Goal: Information Seeking & Learning: Learn about a topic

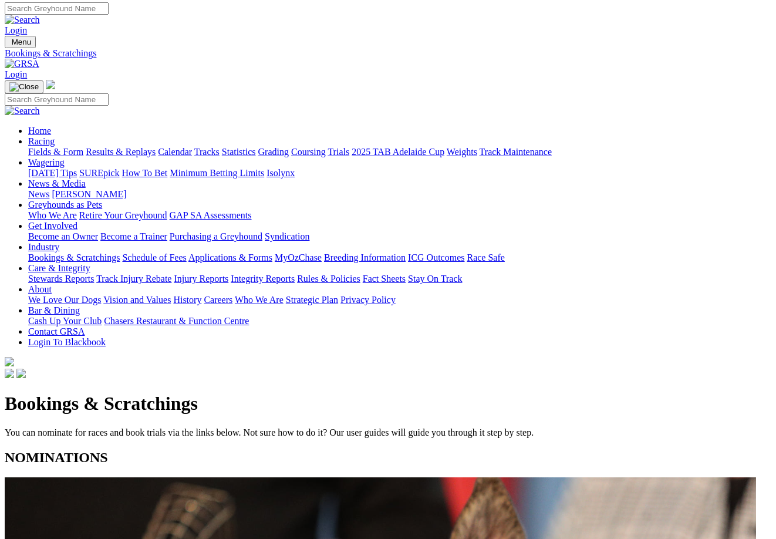
scroll to position [2, 4]
click at [124, 147] on link "Results & Replays" at bounding box center [121, 152] width 70 height 10
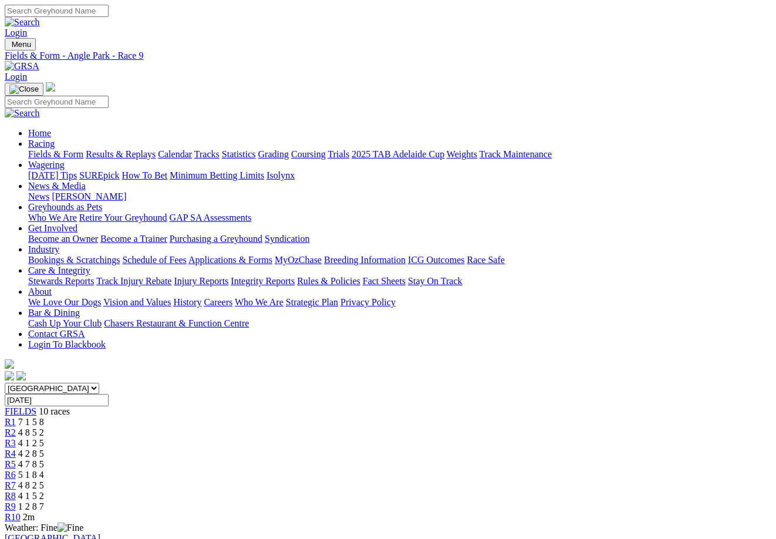
click at [16, 491] on link "R8" at bounding box center [10, 496] width 11 height 10
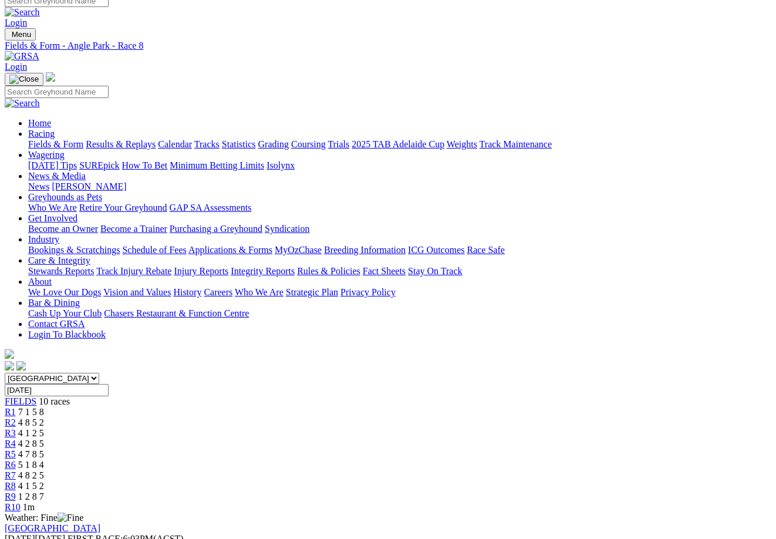
click at [16, 470] on span "R7" at bounding box center [10, 475] width 11 height 10
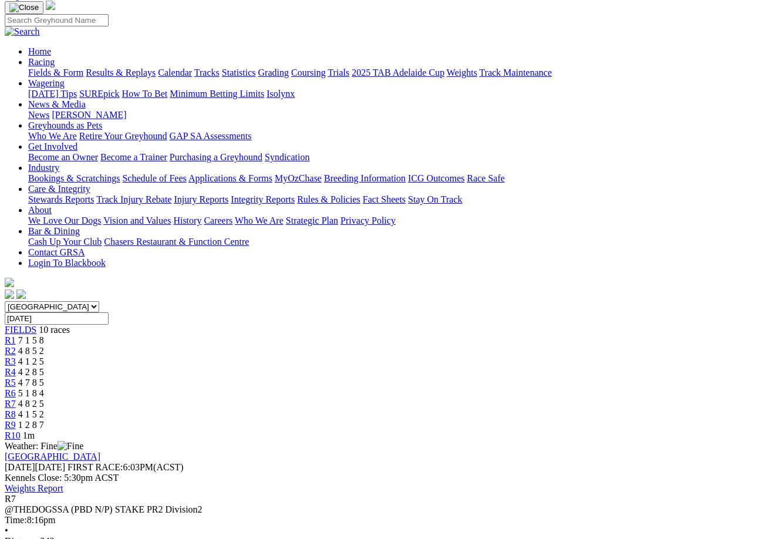
scroll to position [82, 4]
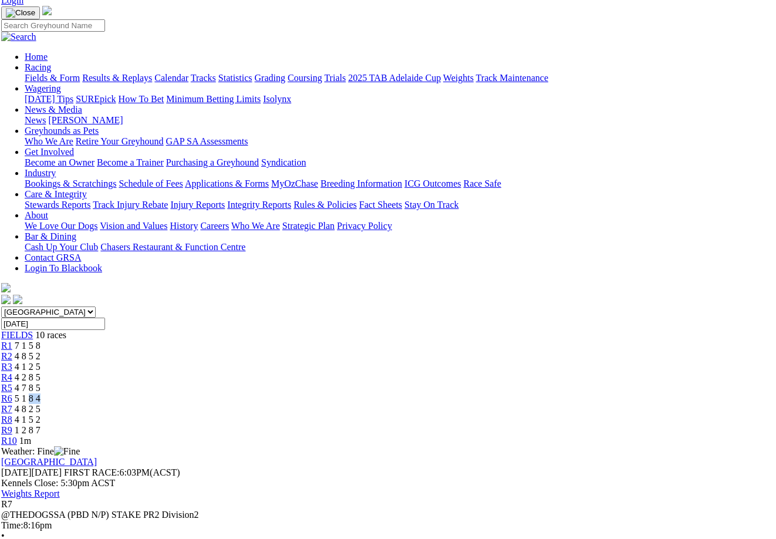
click at [456, 393] on div "R6 5 1 8 4" at bounding box center [384, 398] width 766 height 11
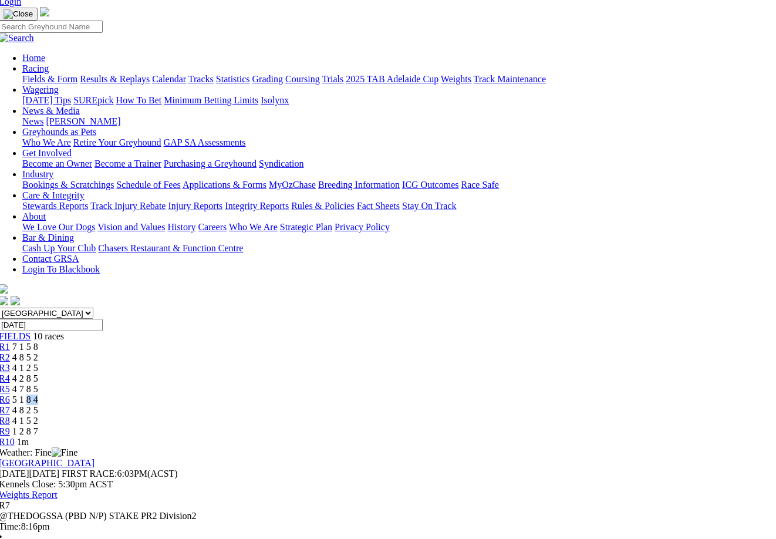
click at [10, 394] on span "R6" at bounding box center [4, 399] width 11 height 10
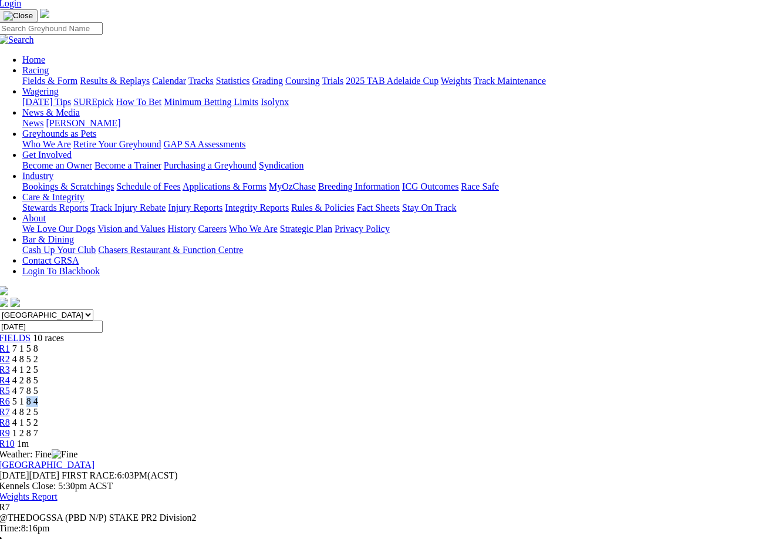
scroll to position [74, 6]
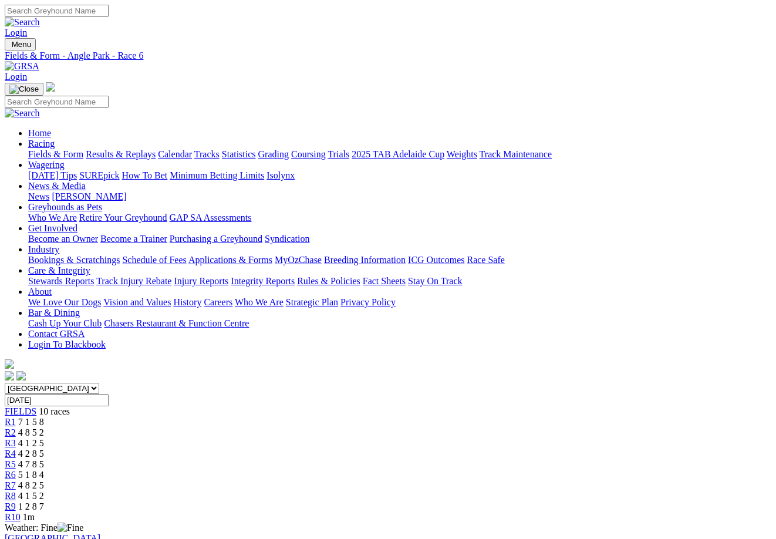
scroll to position [0, 8]
click at [16, 459] on span "R5" at bounding box center [10, 464] width 11 height 10
click at [16, 448] on span "R4" at bounding box center [10, 453] width 11 height 10
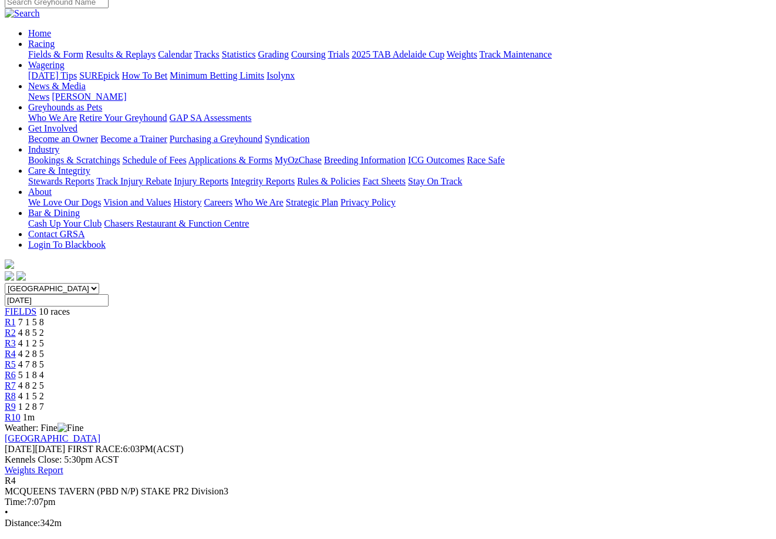
scroll to position [100, 0]
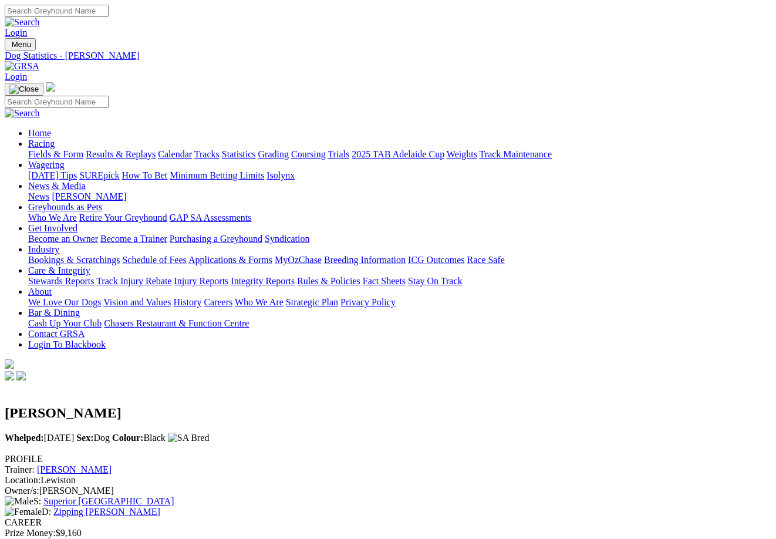
scroll to position [0, 4]
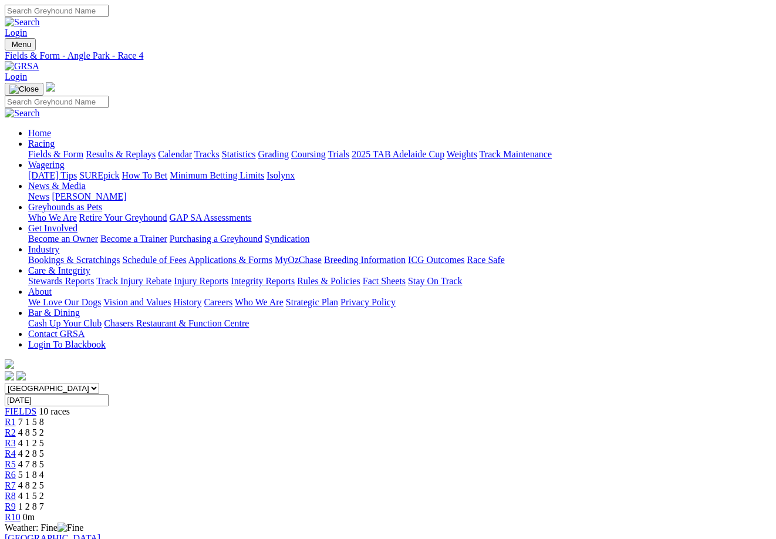
scroll to position [28, 0]
click at [15, 427] on span "R2" at bounding box center [9, 432] width 11 height 10
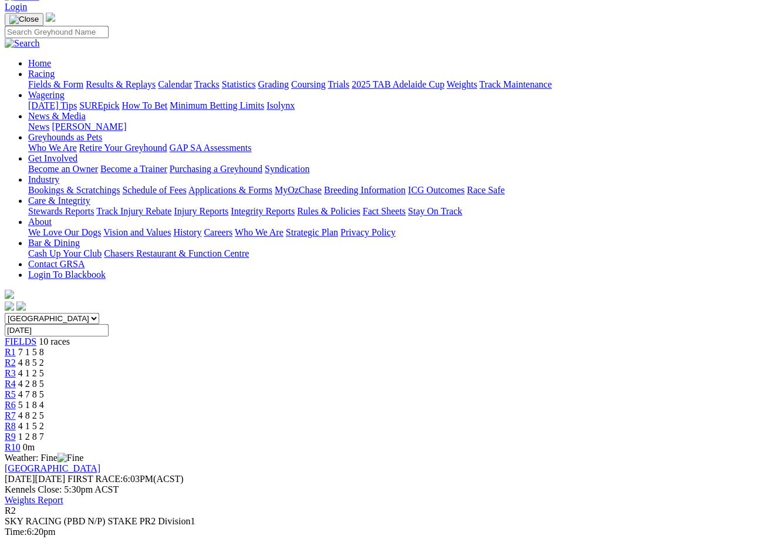
scroll to position [78, 0]
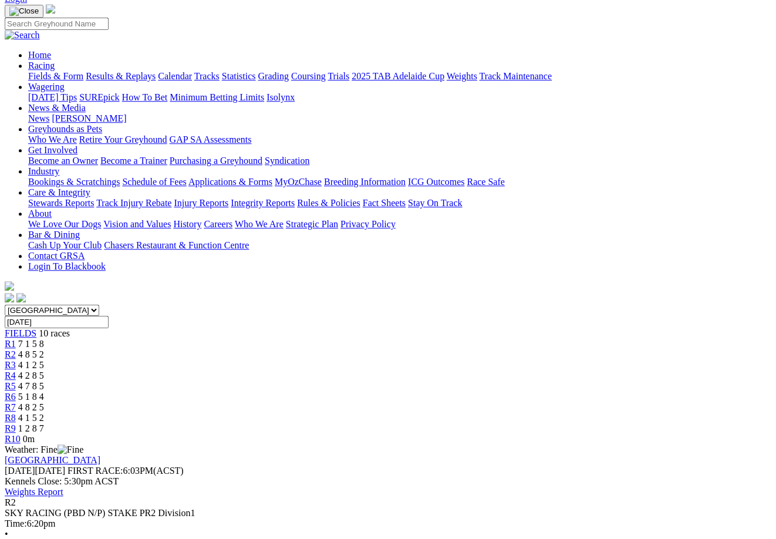
click at [16, 360] on span "R3" at bounding box center [10, 365] width 11 height 10
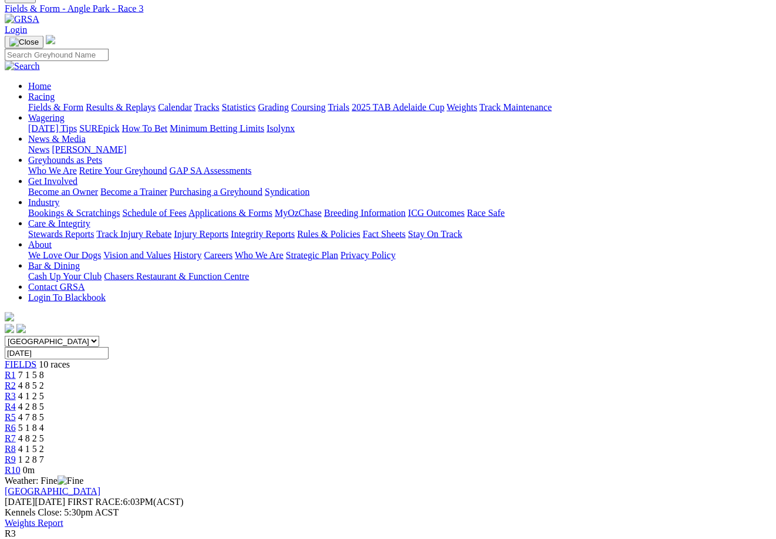
scroll to position [0, 1]
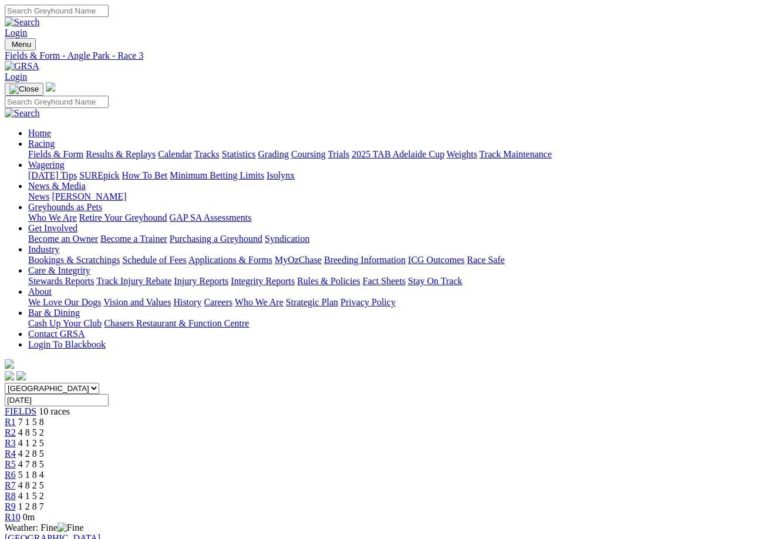
click at [133, 149] on link "Results & Replays" at bounding box center [121, 154] width 70 height 10
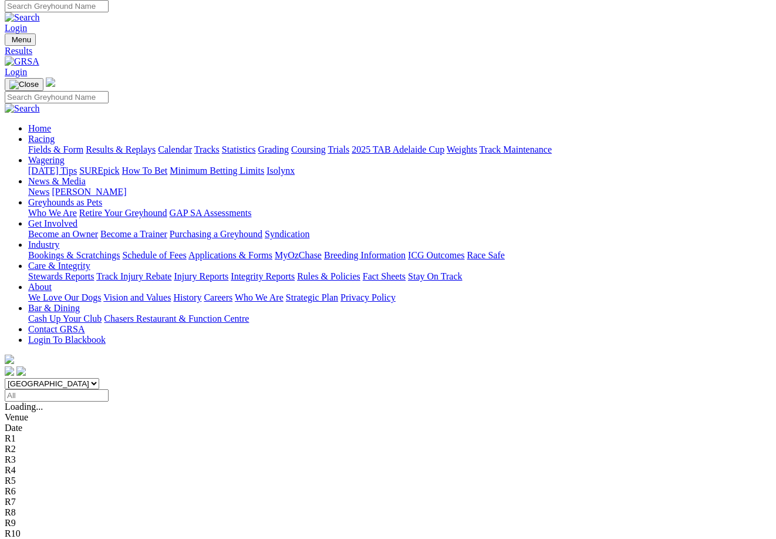
scroll to position [5, 0]
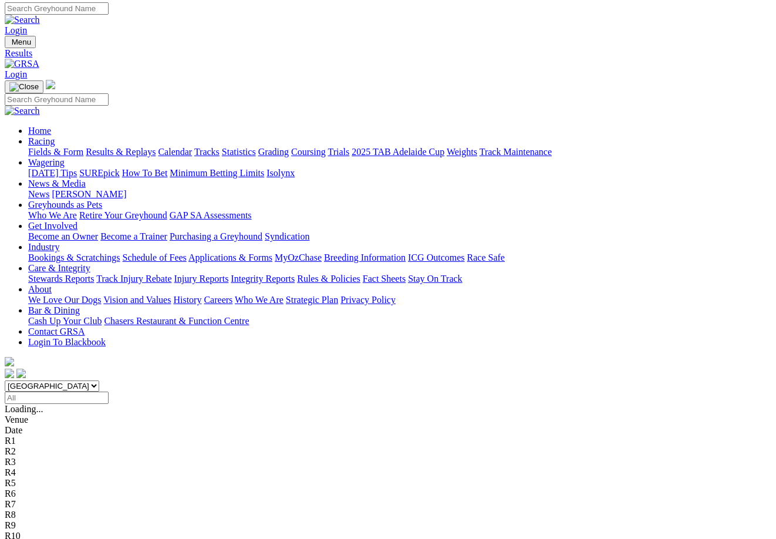
click at [86, 178] on link "News & Media" at bounding box center [56, 183] width 57 height 10
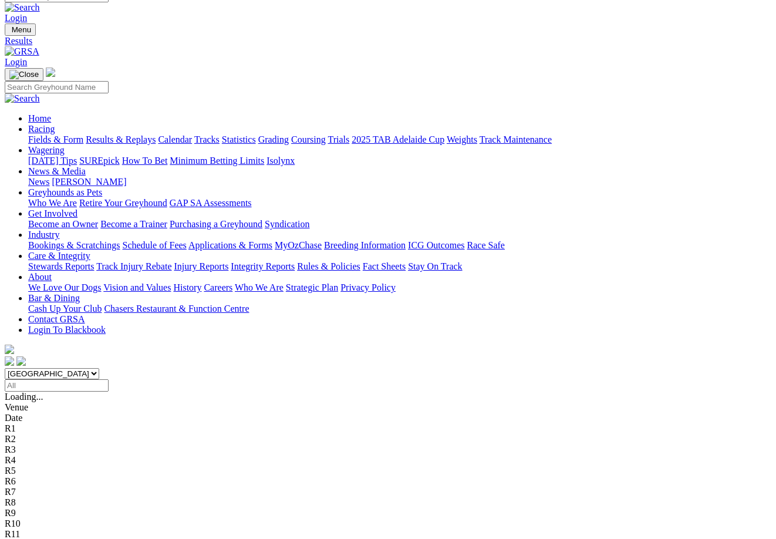
click at [38, 134] on link "Fields & Form" at bounding box center [55, 139] width 55 height 10
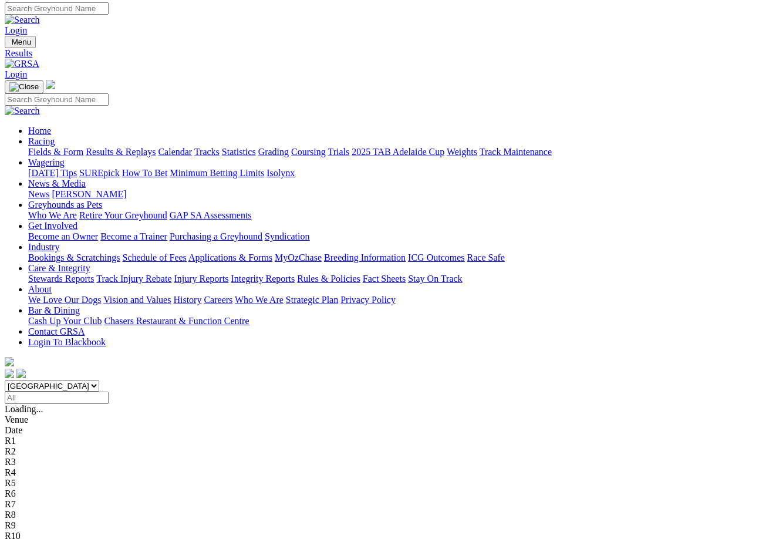
scroll to position [1, 23]
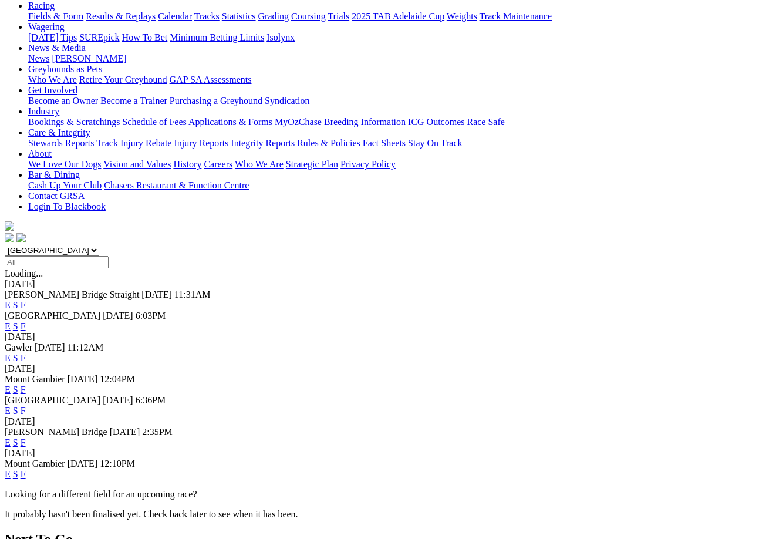
scroll to position [141, 0]
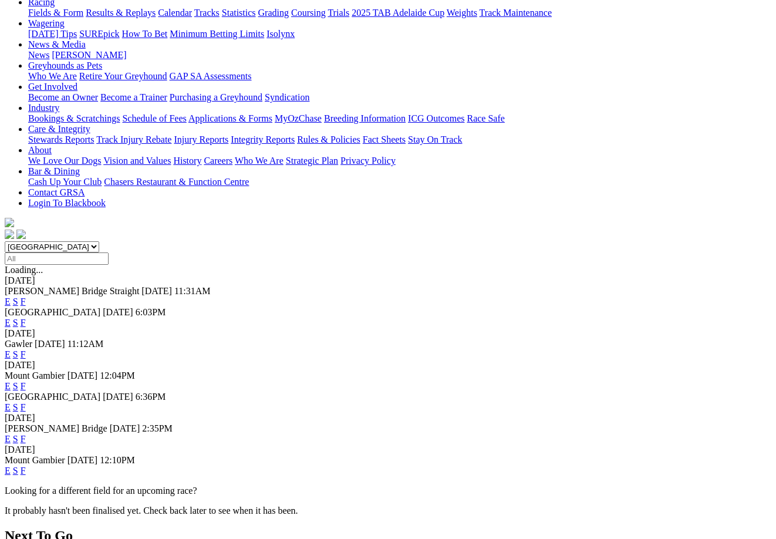
click at [26, 349] on link "F" at bounding box center [23, 354] width 5 height 10
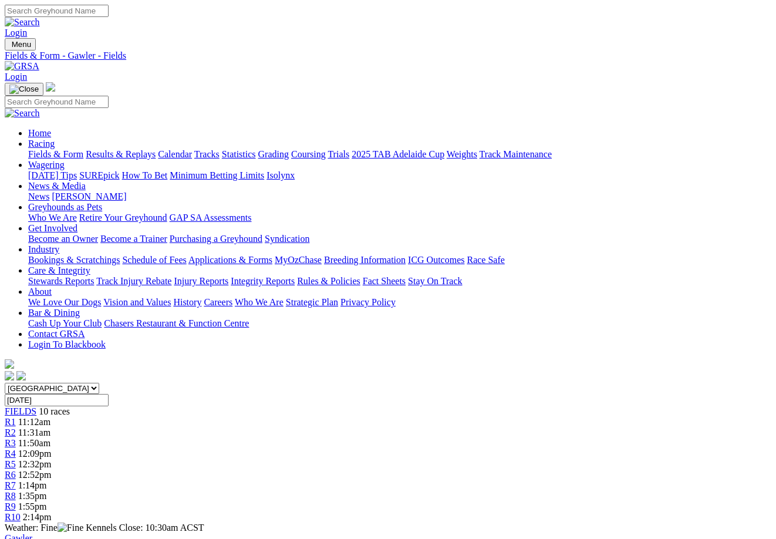
click at [150, 149] on link "Results & Replays" at bounding box center [121, 154] width 70 height 10
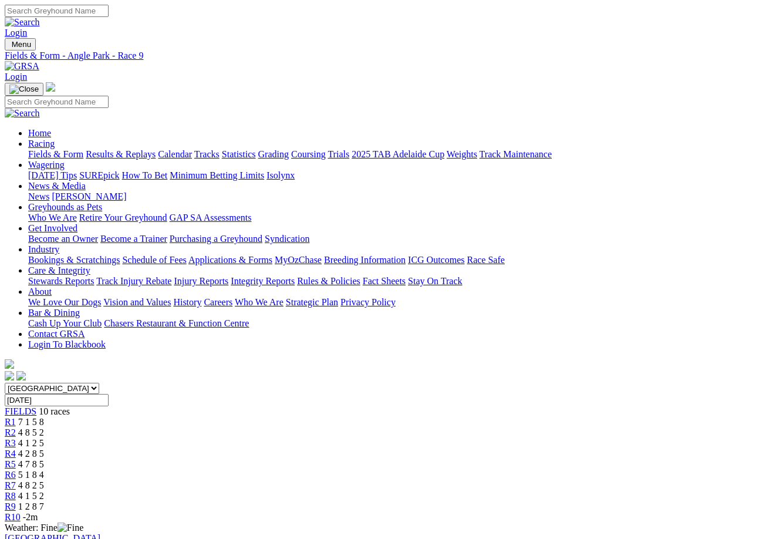
click at [38, 512] on span "-2m" at bounding box center [30, 517] width 15 height 10
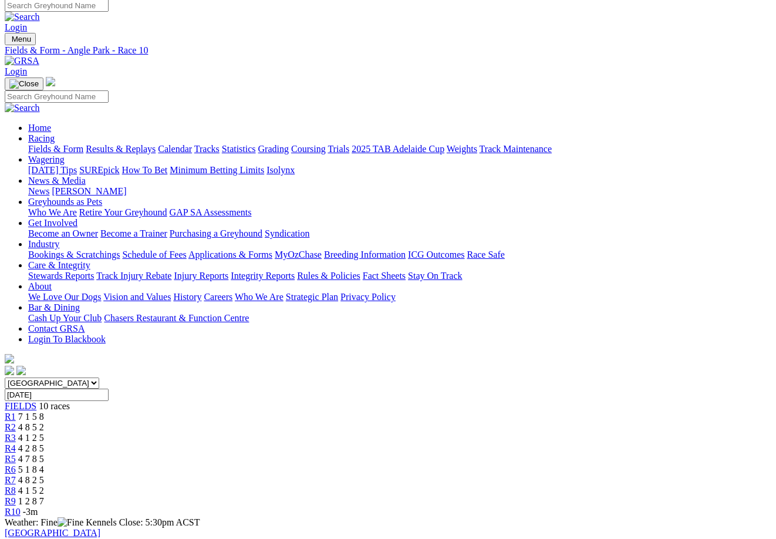
scroll to position [2, 0]
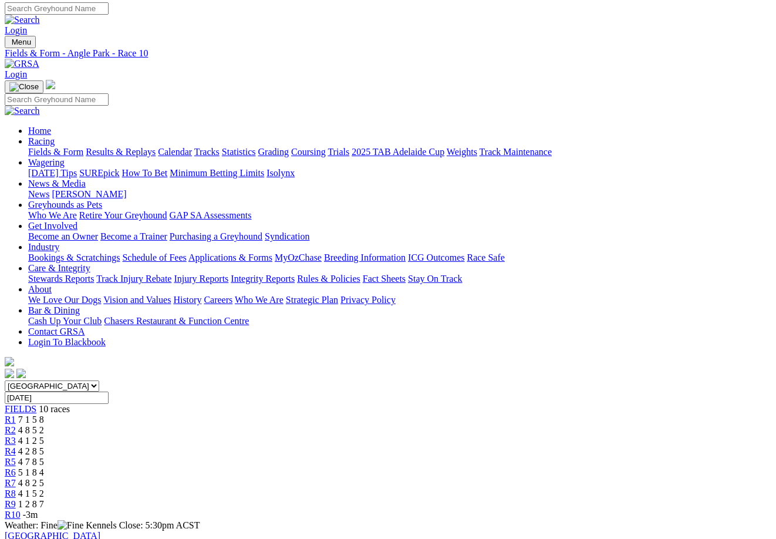
click at [295, 273] on link "Integrity Reports" at bounding box center [263, 278] width 64 height 10
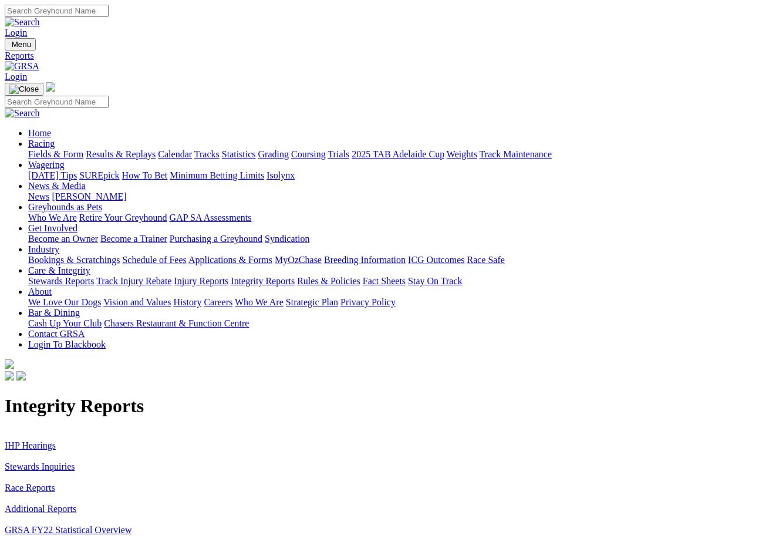
click at [31, 461] on link "Stewards Inquiries" at bounding box center [40, 466] width 70 height 10
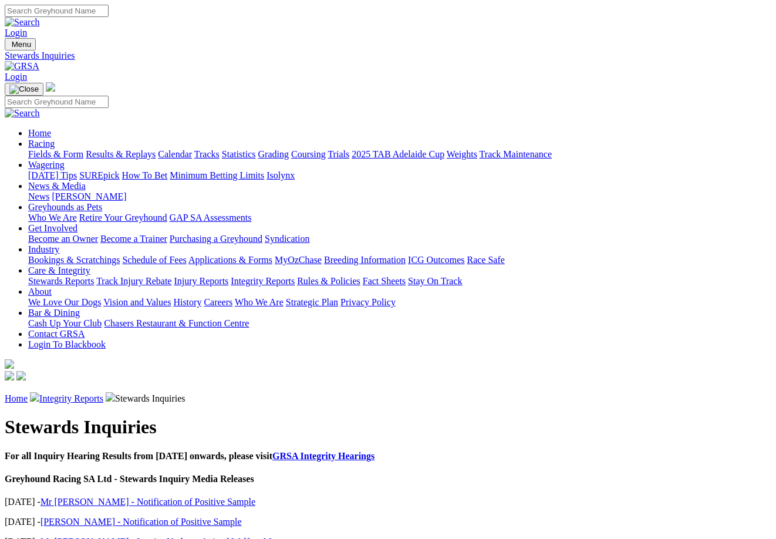
click at [119, 536] on link "Mr [PERSON_NAME] - Inquiry Update - Animal Welfare Matters" at bounding box center [166, 541] width 252 height 10
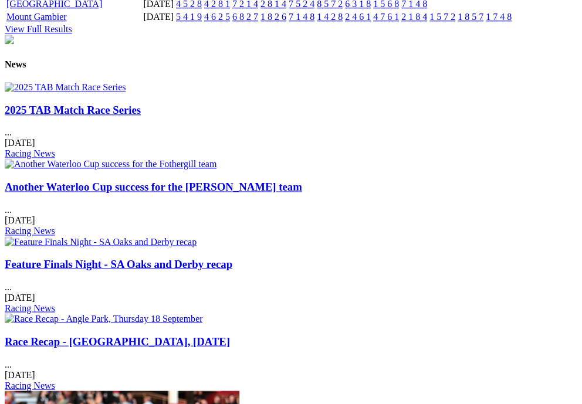
scroll to position [1510, 0]
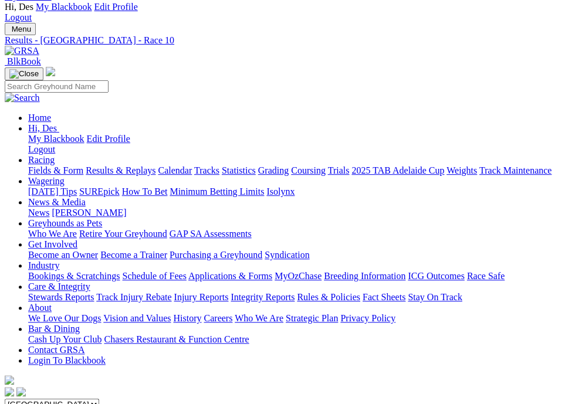
scroll to position [36, 0]
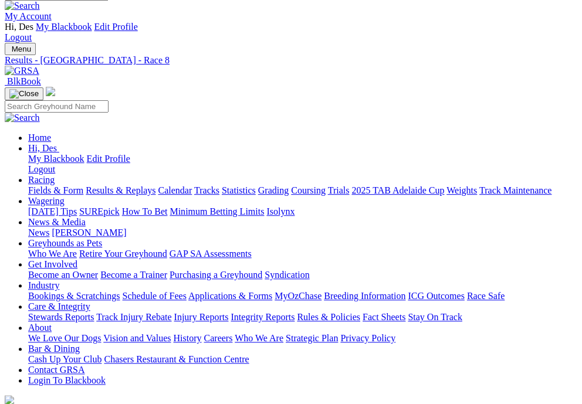
scroll to position [18, 0]
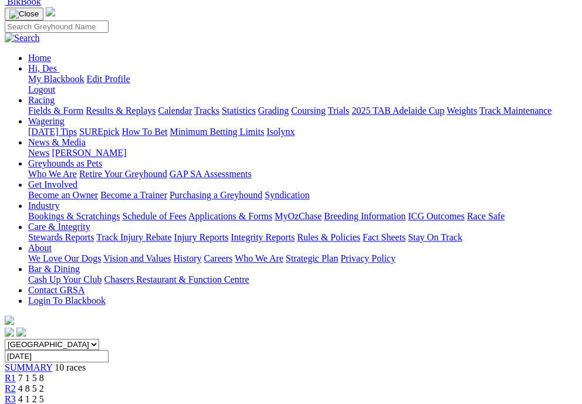
scroll to position [97, 0]
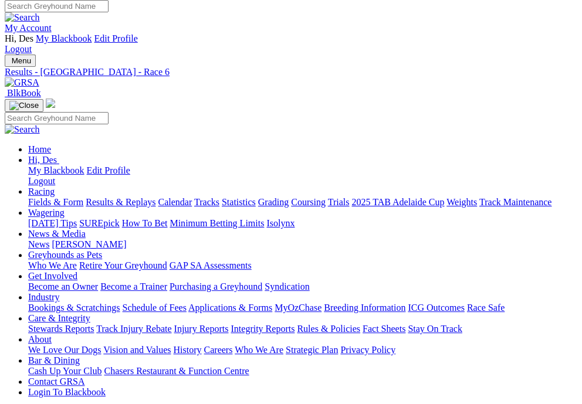
scroll to position [4, 0]
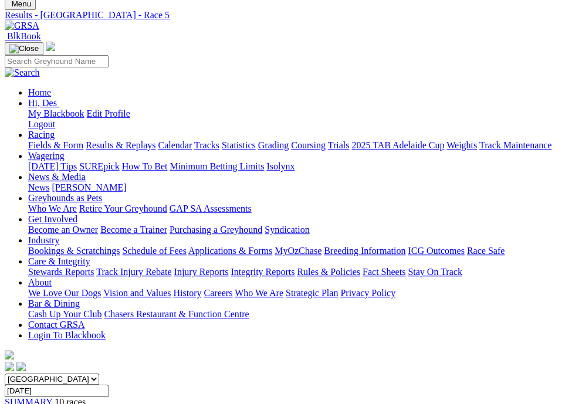
scroll to position [62, 0]
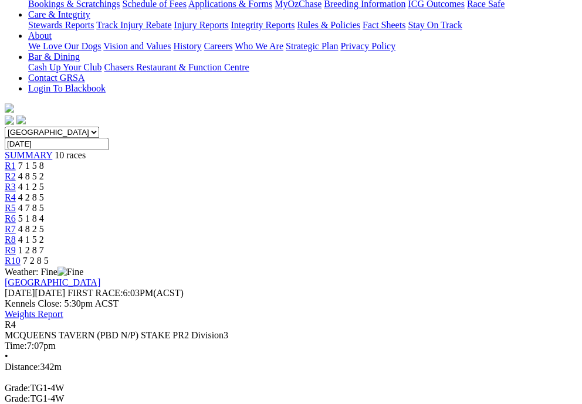
scroll to position [340, 0]
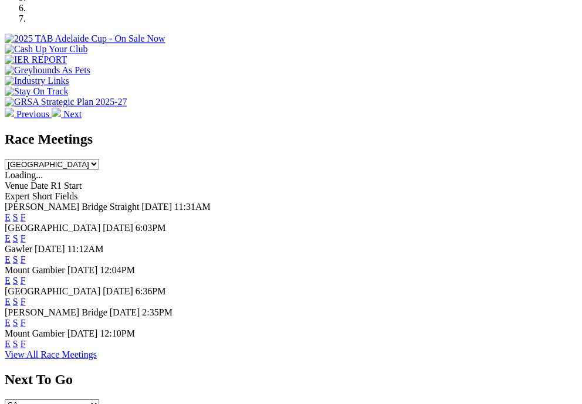
scroll to position [505, 0]
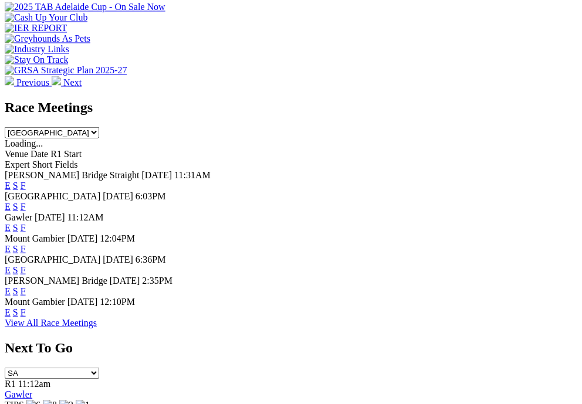
click at [11, 222] on link "E" at bounding box center [8, 227] width 6 height 10
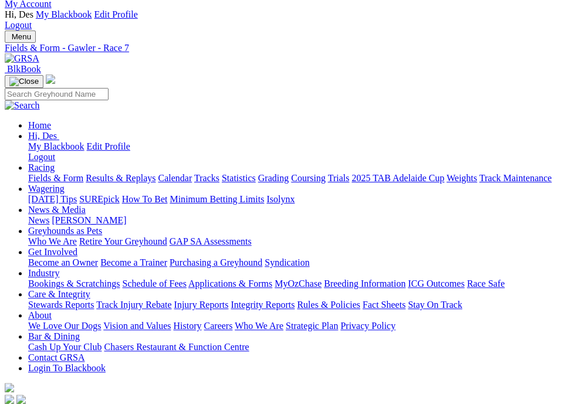
scroll to position [31, 0]
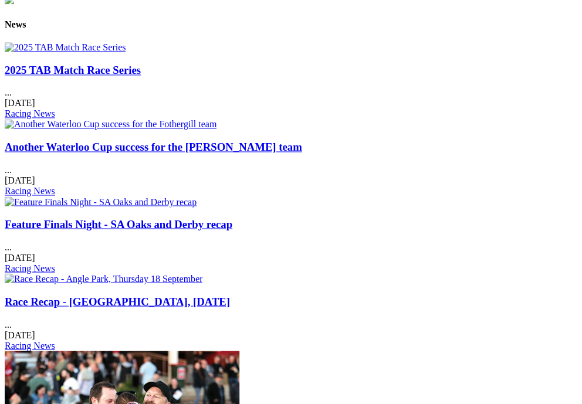
scroll to position [1550, 0]
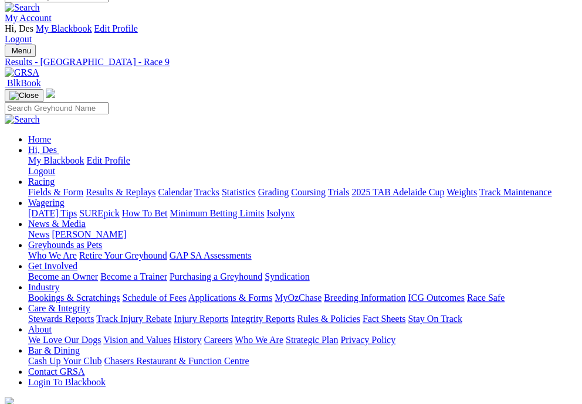
scroll to position [16, 0]
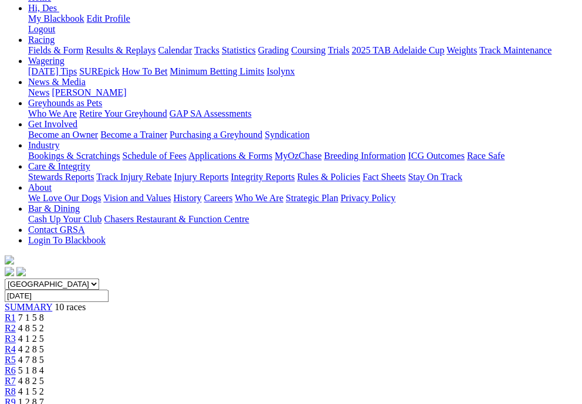
scroll to position [163, 0]
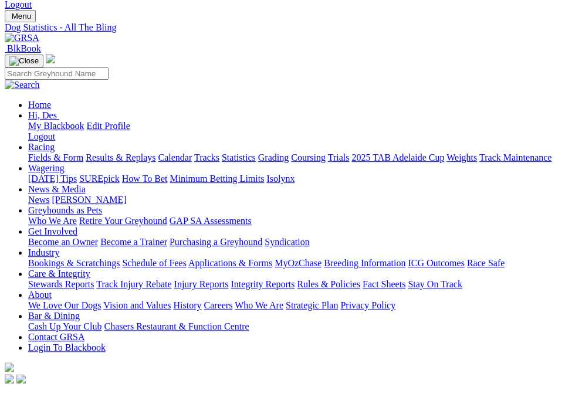
scroll to position [55, 0]
